Goal: Task Accomplishment & Management: Complete application form

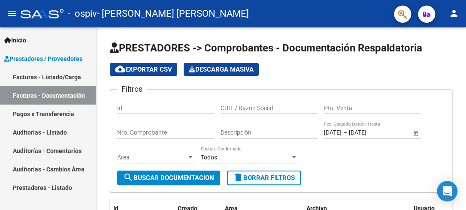
drag, startPoint x: 30, startPoint y: 73, endPoint x: 42, endPoint y: 82, distance: 14.5
click at [30, 73] on link "Facturas - Listado/Carga" at bounding box center [48, 77] width 96 height 18
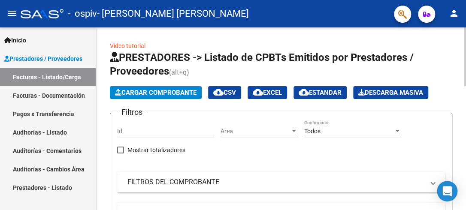
click at [122, 90] on span "Cargar Comprobante" at bounding box center [156, 93] width 82 height 8
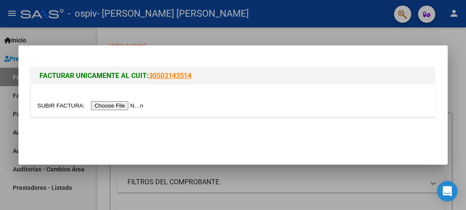
click at [119, 104] on input "file" at bounding box center [91, 105] width 109 height 9
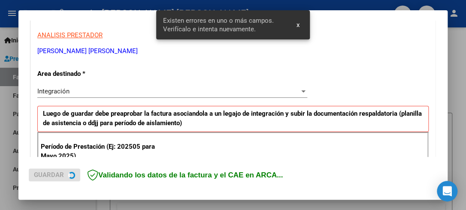
scroll to position [230, 0]
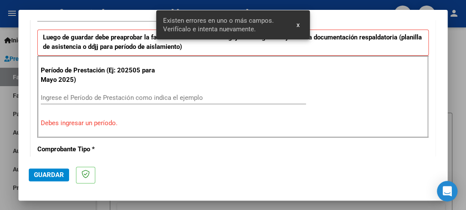
click at [115, 95] on input "Ingrese el Período de Prestación como indica el ejemplo" at bounding box center [173, 98] width 265 height 8
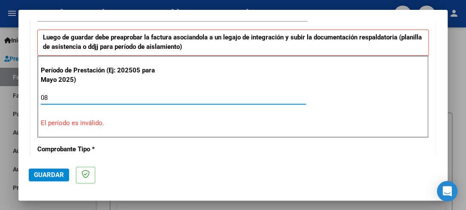
type input "0"
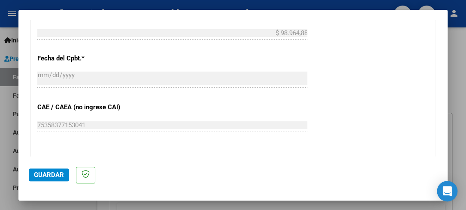
scroll to position [644, 0]
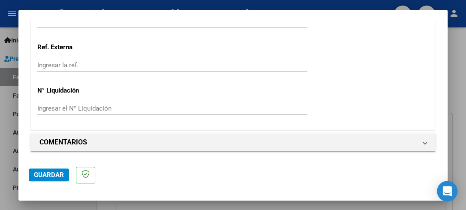
type input "202508"
click at [59, 178] on span "Guardar" at bounding box center [49, 175] width 30 height 8
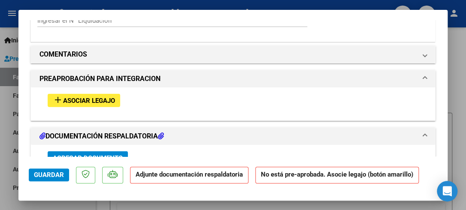
scroll to position [720, 0]
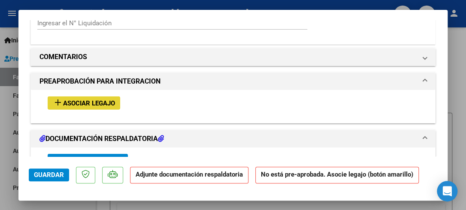
click at [104, 97] on button "add Asociar Legajo" at bounding box center [84, 103] width 73 height 13
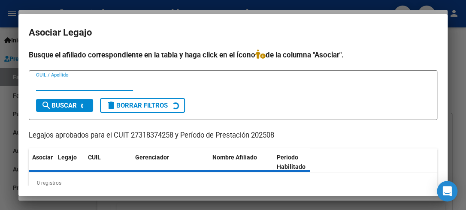
scroll to position [14, 0]
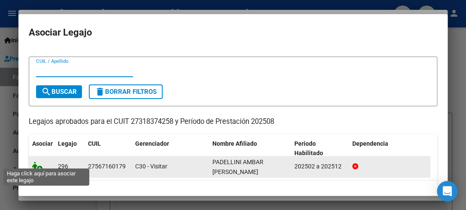
click at [42, 162] on icon at bounding box center [37, 166] width 10 height 9
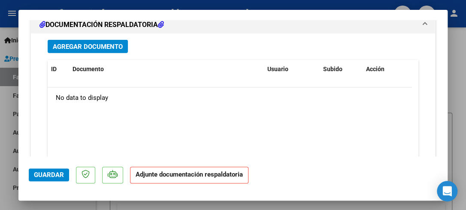
scroll to position [940, 0]
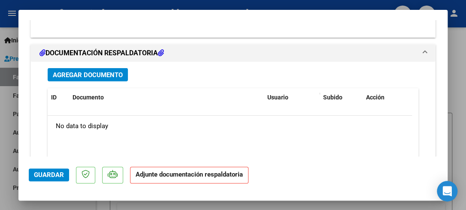
click at [107, 74] on span "Agregar Documento" at bounding box center [88, 75] width 70 height 8
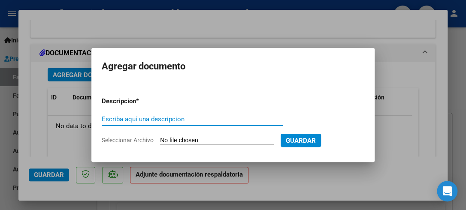
click at [118, 119] on input "Escriba aquí una descripcion" at bounding box center [192, 120] width 181 height 8
type input "Asistencia"
click at [311, 137] on span "Guardar" at bounding box center [301, 141] width 30 height 8
click at [222, 141] on input "Seleccionar Archivo" at bounding box center [217, 141] width 114 height 8
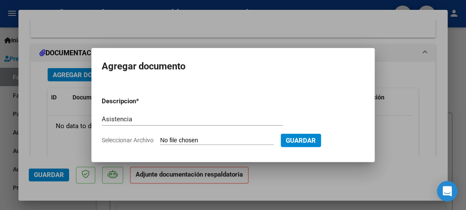
type input "C:\fakepath\PADELLINI.pdf"
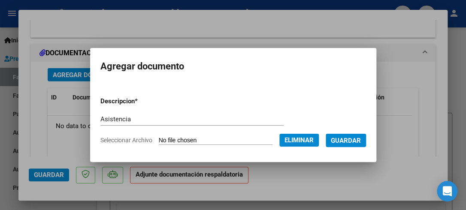
click at [352, 141] on span "Guardar" at bounding box center [346, 141] width 30 height 8
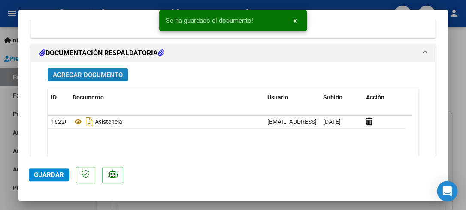
click at [106, 74] on span "Agregar Documento" at bounding box center [88, 75] width 70 height 8
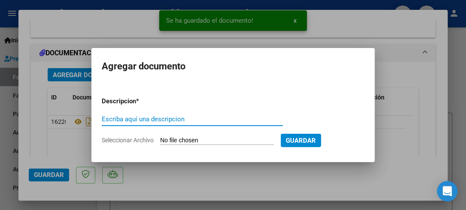
click at [152, 118] on input "Escriba aquí una descripcion" at bounding box center [192, 120] width 181 height 8
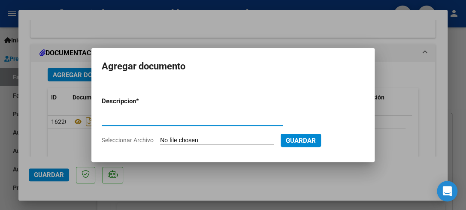
type input "presu"
click at [169, 142] on input "Seleccionar Archivo" at bounding box center [217, 141] width 114 height 8
type input "C:\fakepath\PADELLINI AMBAR PS 2025.pdf"
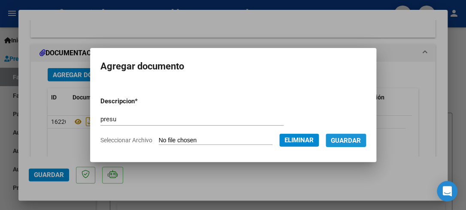
click at [358, 140] on span "Guardar" at bounding box center [346, 141] width 30 height 8
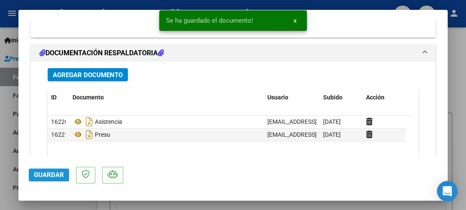
click at [60, 174] on span "Guardar" at bounding box center [49, 175] width 30 height 8
click at [453, 91] on div at bounding box center [233, 105] width 466 height 210
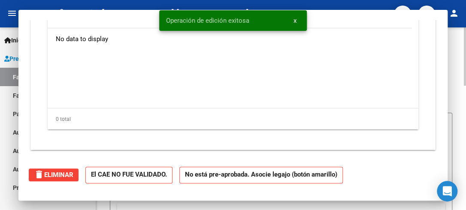
scroll to position [0, 0]
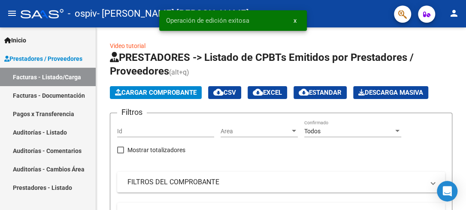
click at [64, 92] on link "Facturas - Documentación" at bounding box center [48, 95] width 96 height 18
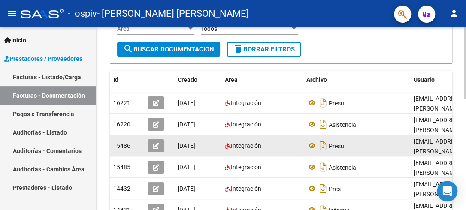
scroll to position [172, 0]
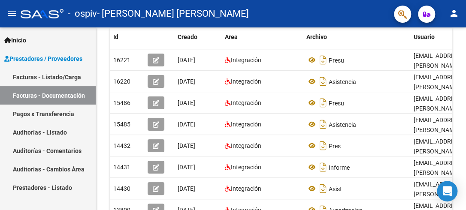
click at [455, 11] on mat-icon "person" at bounding box center [454, 13] width 10 height 10
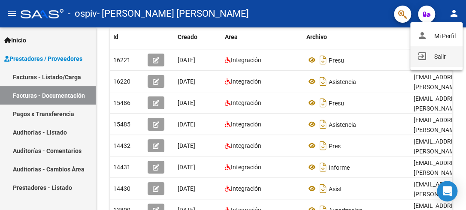
click at [438, 56] on button "exit_to_app Salir" at bounding box center [437, 56] width 52 height 21
